Goal: Information Seeking & Learning: Learn about a topic

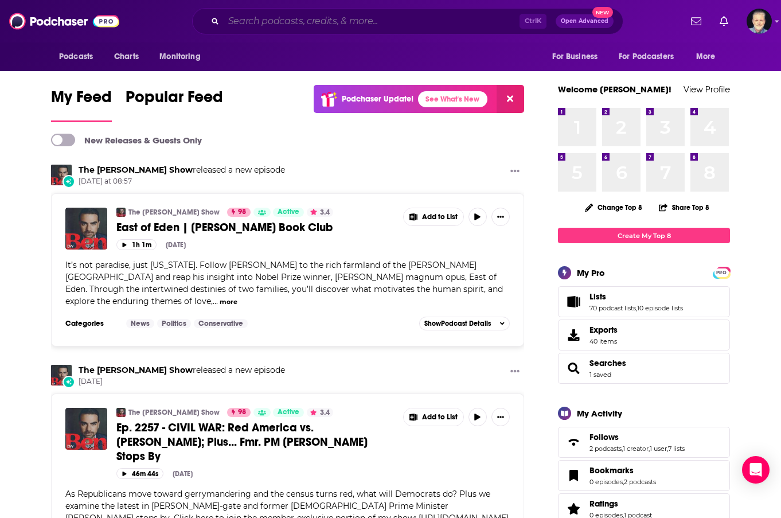
click at [272, 20] on input "Search podcasts, credits, & more..." at bounding box center [372, 21] width 296 height 18
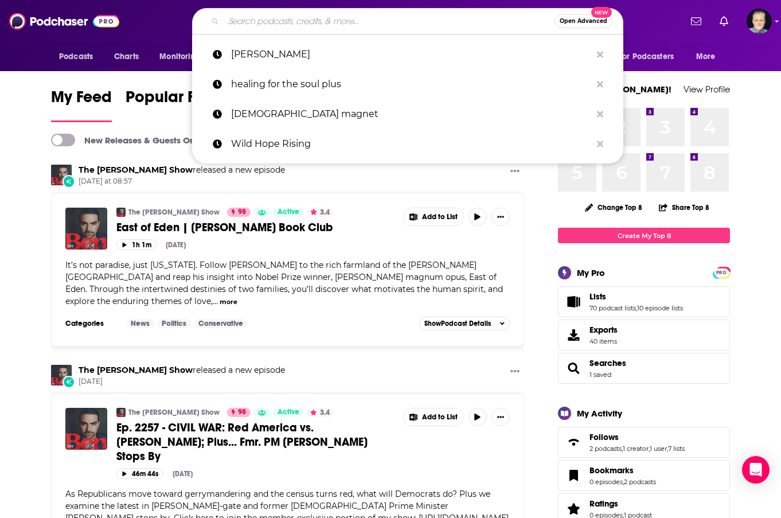
paste input "The Breakfast Club Podcast"
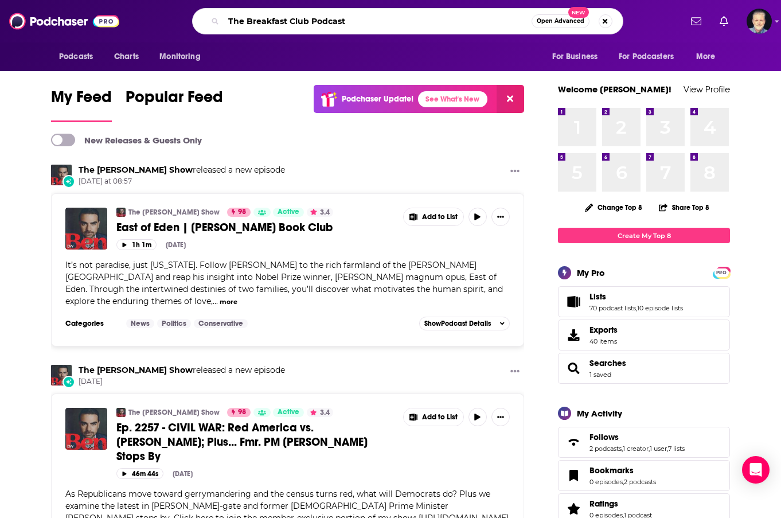
type input "The Breakfast Club Podcast"
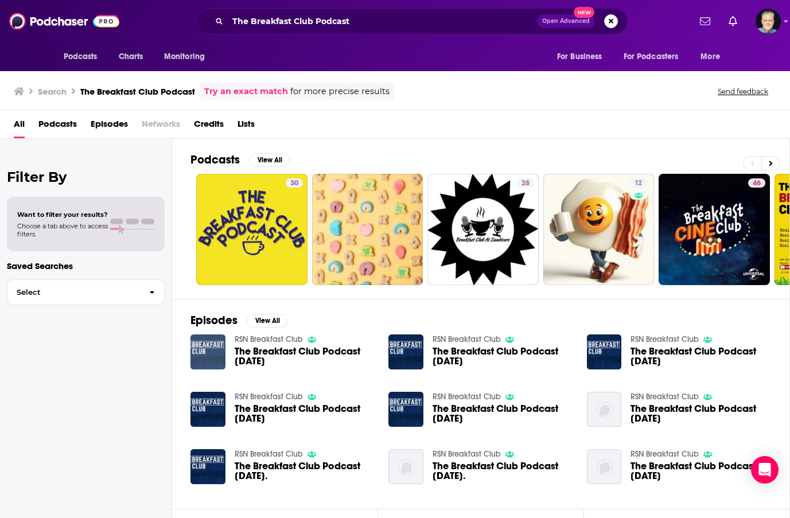
click at [202, 353] on img "The Breakfast Club Podcast Friday 3rd March" at bounding box center [207, 351] width 35 height 35
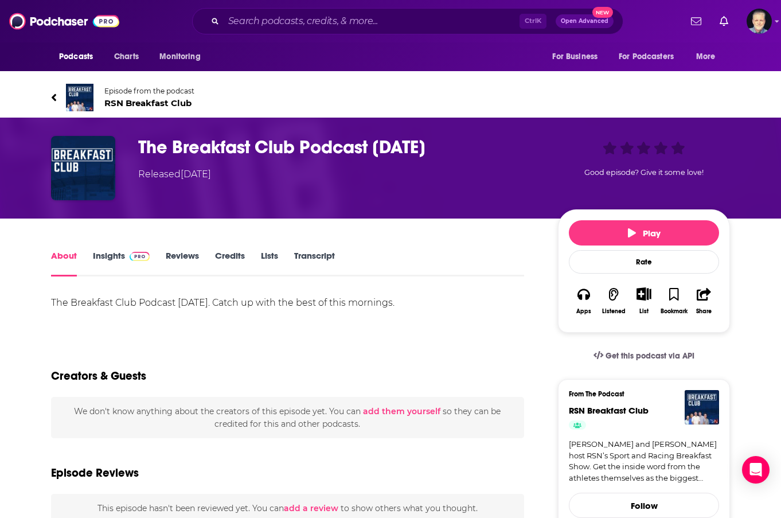
click at [127, 101] on span "RSN Breakfast Club" at bounding box center [149, 102] width 90 height 11
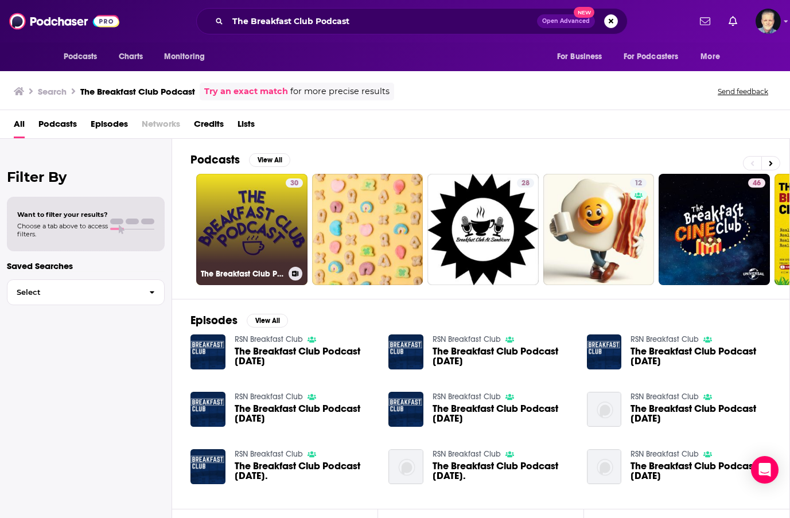
click at [248, 229] on link "30 The Breakfast Club Podcast with [PERSON_NAME]" at bounding box center [251, 229] width 111 height 111
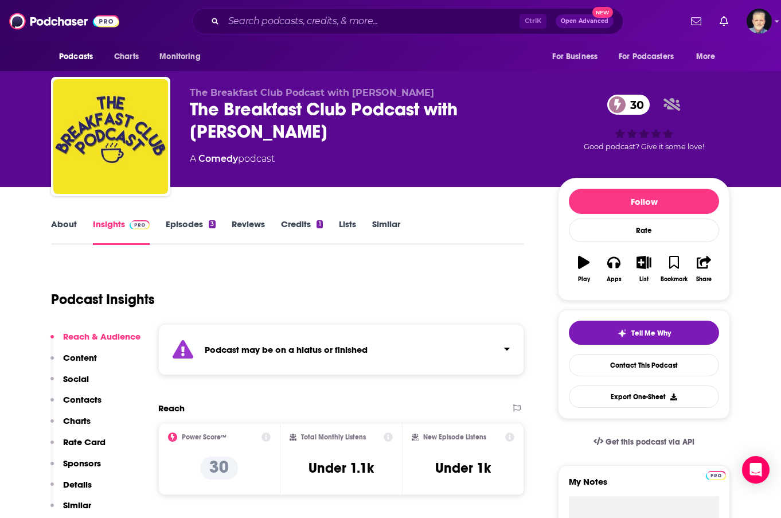
click at [66, 225] on link "About" at bounding box center [64, 231] width 26 height 26
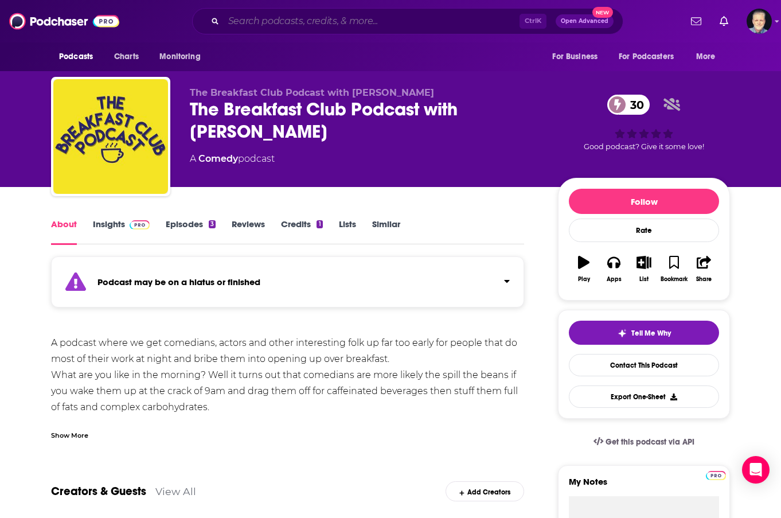
click at [301, 25] on input "Search podcasts, credits, & more..." at bounding box center [372, 21] width 296 height 18
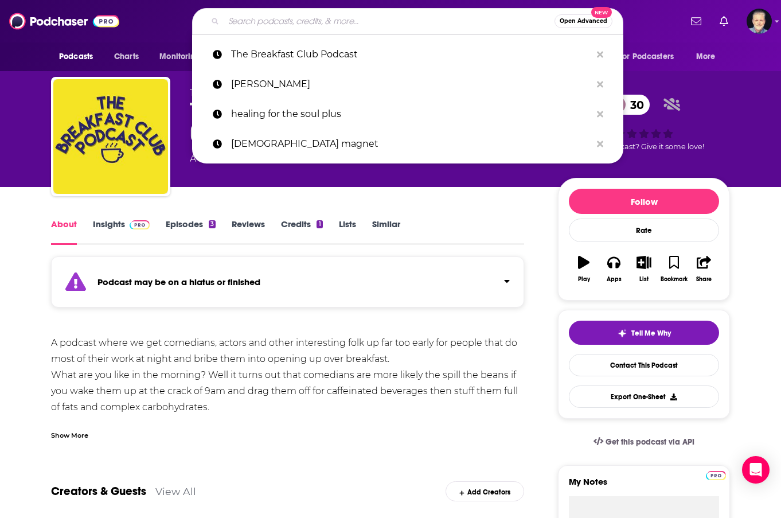
paste input "The Breakfast Club Podcast"
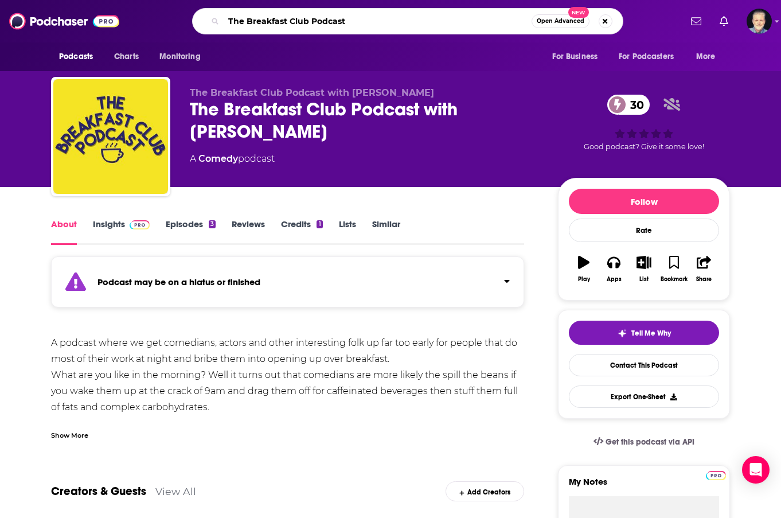
click at [249, 22] on input "The Breakfast Club Podcast" at bounding box center [378, 21] width 308 height 18
drag, startPoint x: 249, startPoint y: 22, endPoint x: 239, endPoint y: 22, distance: 10.3
click at [239, 22] on input "The Breakfast Club Podcast" at bounding box center [378, 21] width 308 height 18
click at [245, 21] on input "The Breakfast Club Podcast" at bounding box center [378, 21] width 308 height 18
drag, startPoint x: 248, startPoint y: 21, endPoint x: 228, endPoint y: 23, distance: 20.7
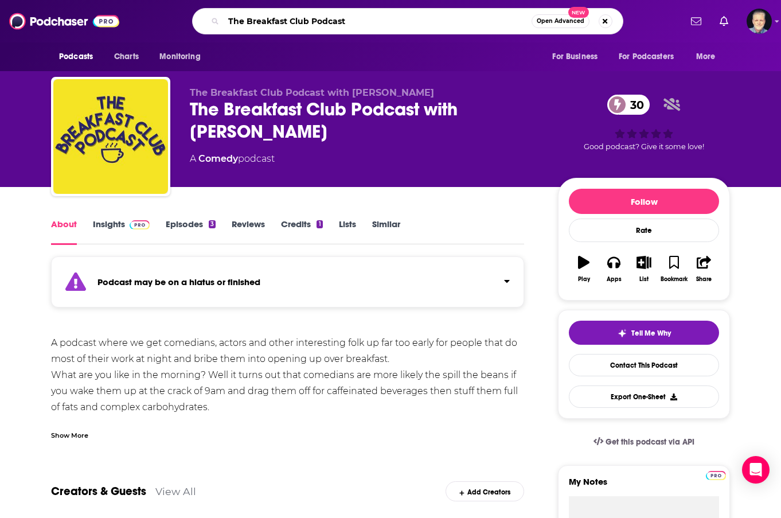
click at [228, 23] on input "The Breakfast Club Podcast" at bounding box center [378, 21] width 308 height 18
type input "Breakfast Club Podcast"
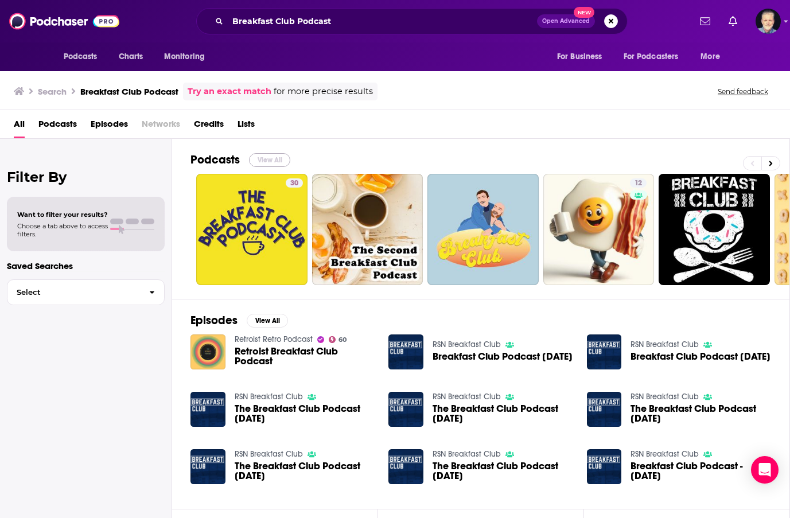
click at [264, 157] on button "View All" at bounding box center [269, 160] width 41 height 14
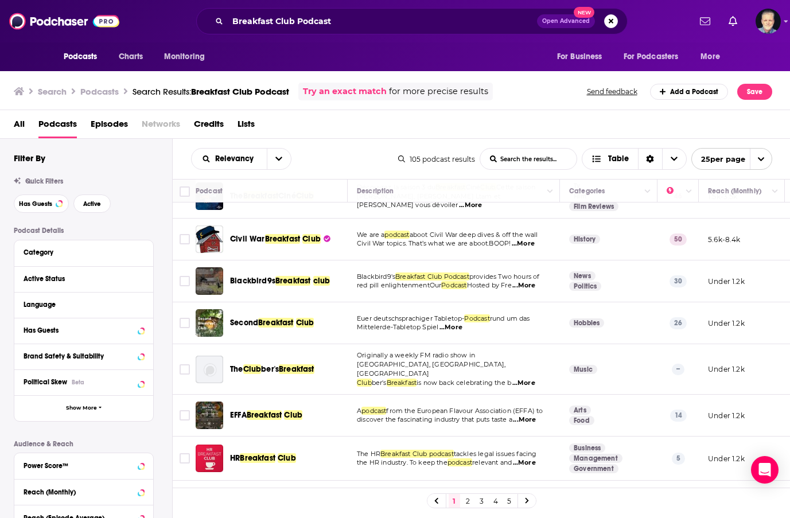
scroll to position [391, 0]
